Goal: Information Seeking & Learning: Learn about a topic

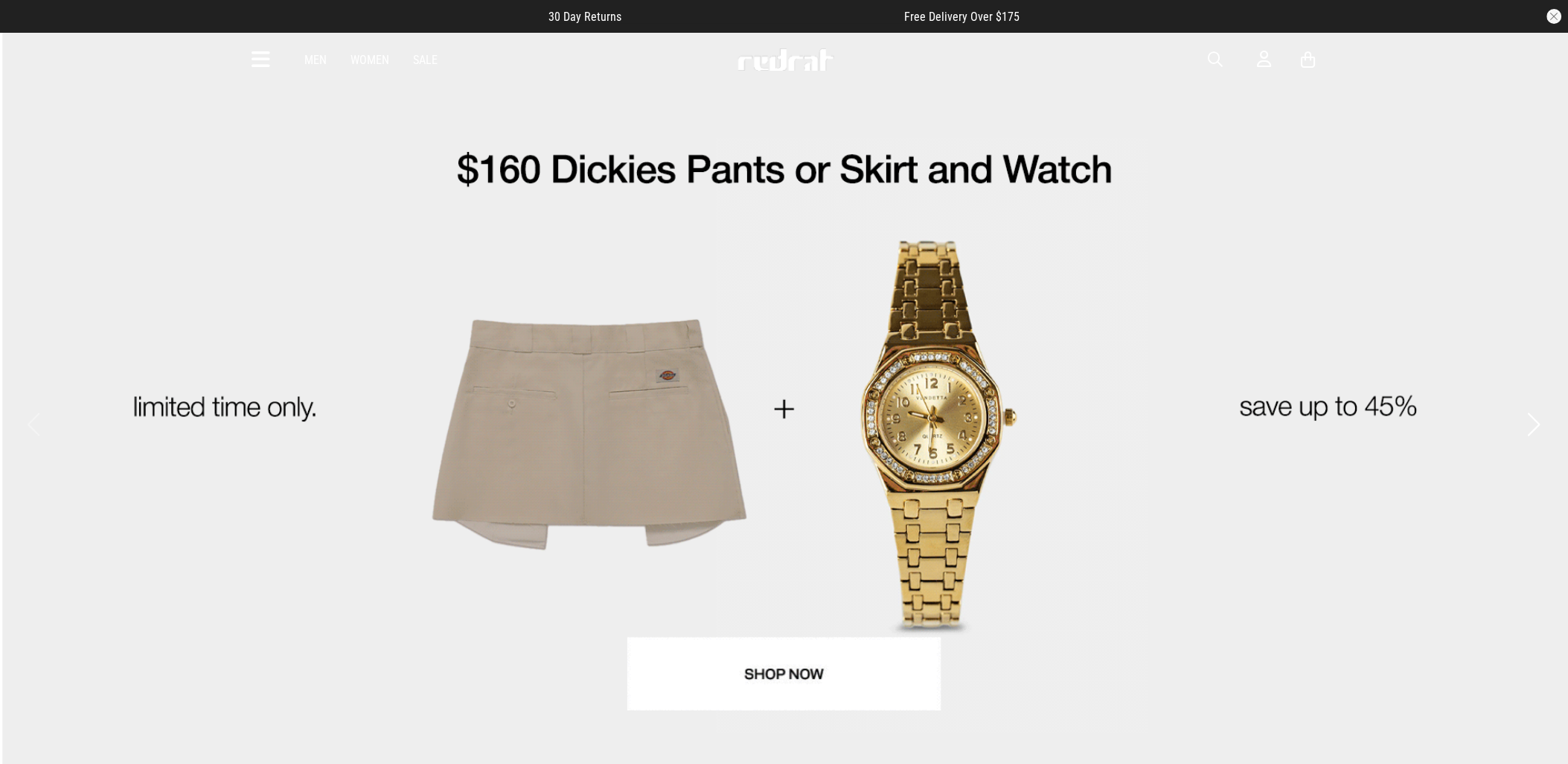
click at [1224, 56] on button "button" at bounding box center [1222, 60] width 29 height 17
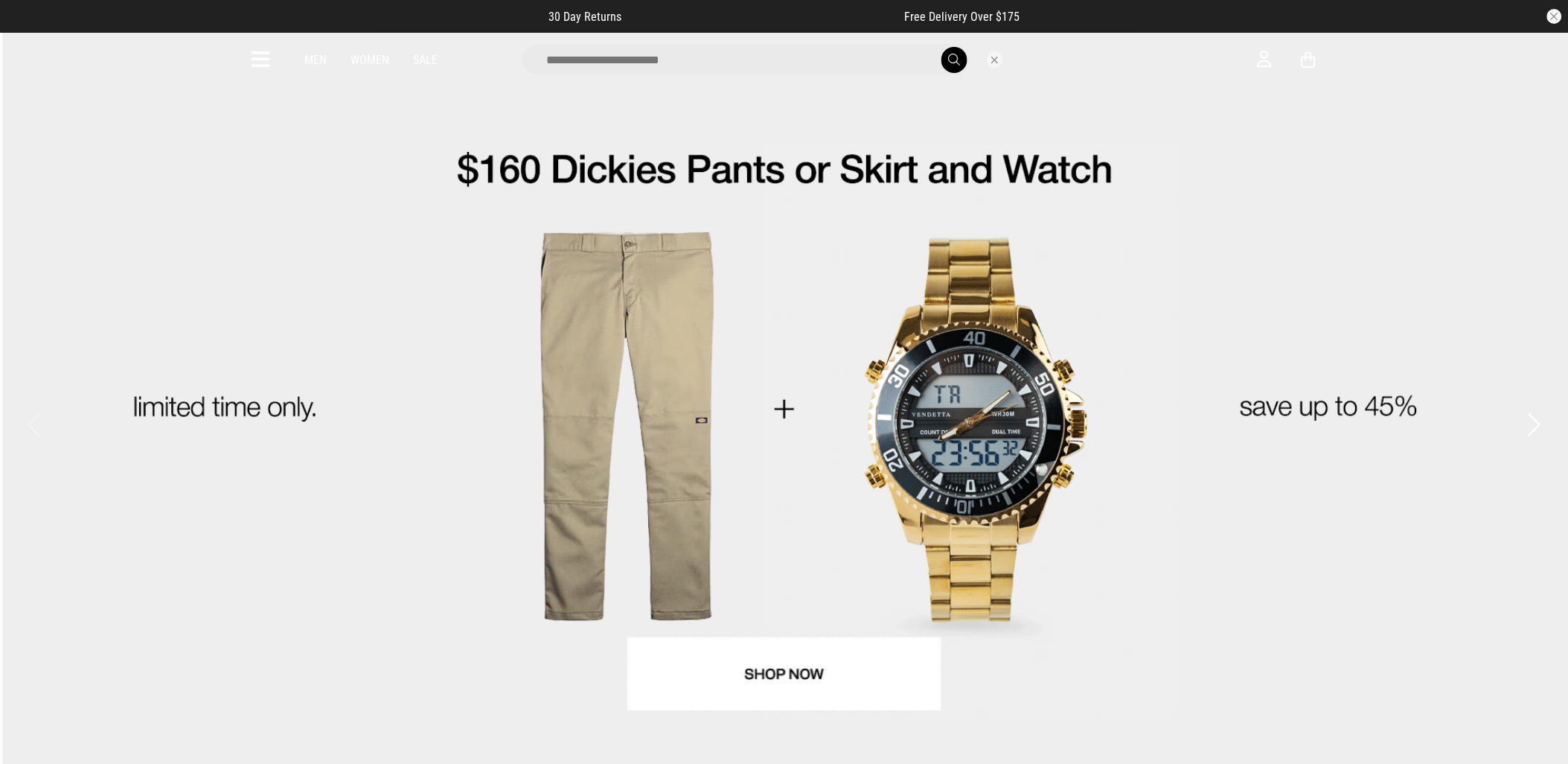
click at [822, 64] on input "search" at bounding box center [745, 59] width 447 height 29
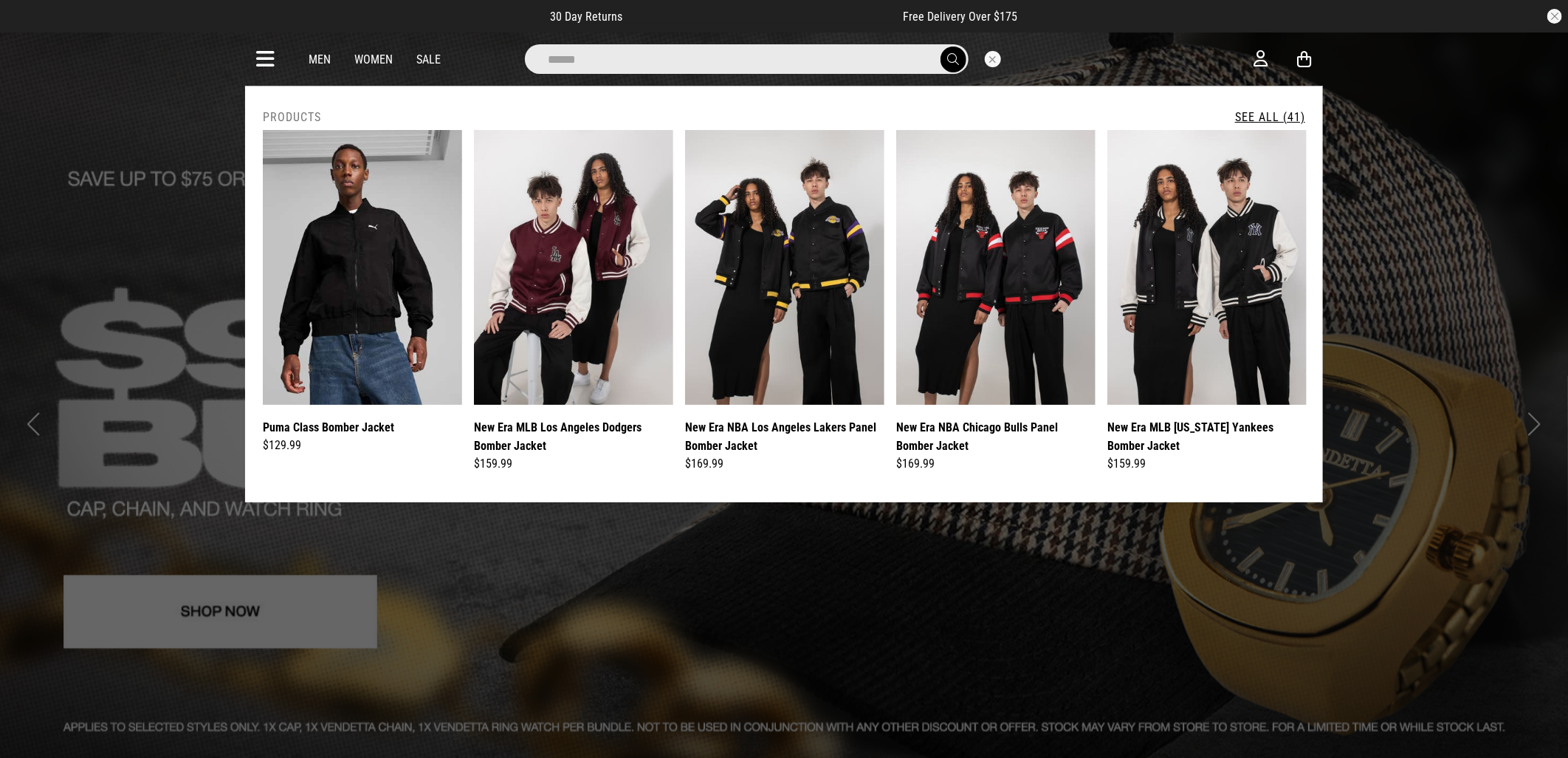
type input "******"
click at [941, 47] on button "submit" at bounding box center [954, 59] width 26 height 26
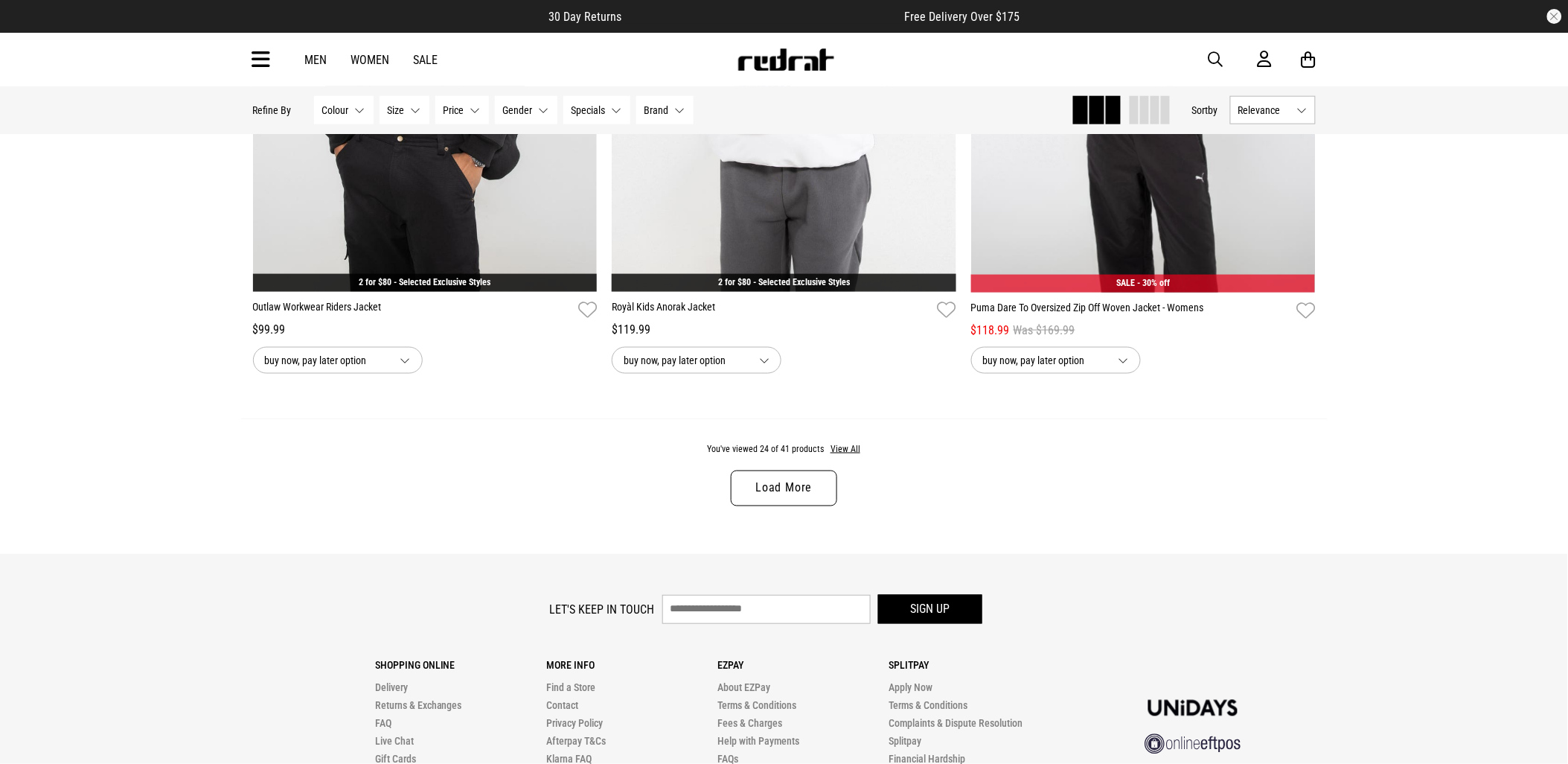
scroll to position [4714, 0]
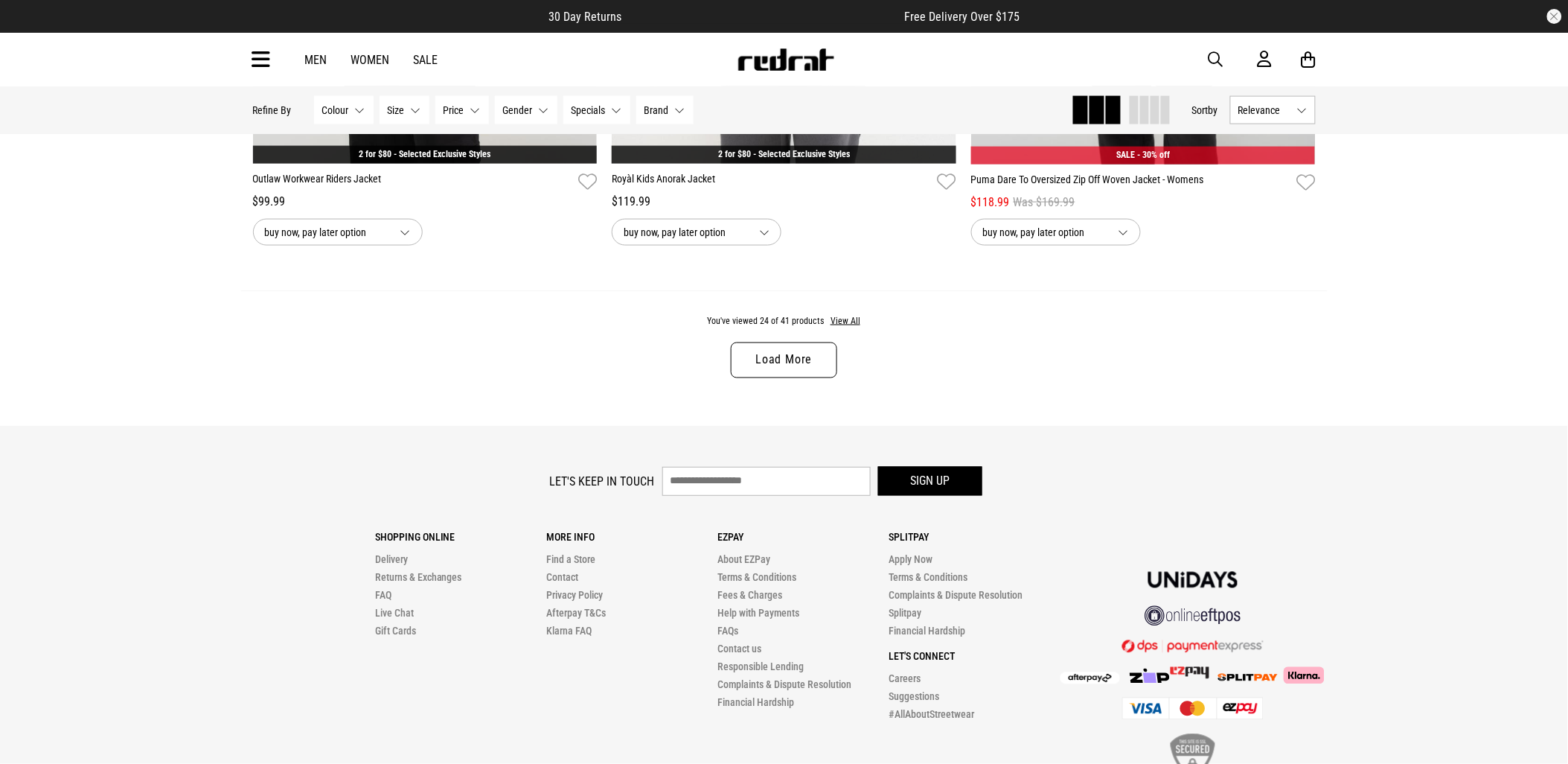
click at [804, 367] on link "Load More" at bounding box center [783, 360] width 106 height 36
